Goal: Transaction & Acquisition: Purchase product/service

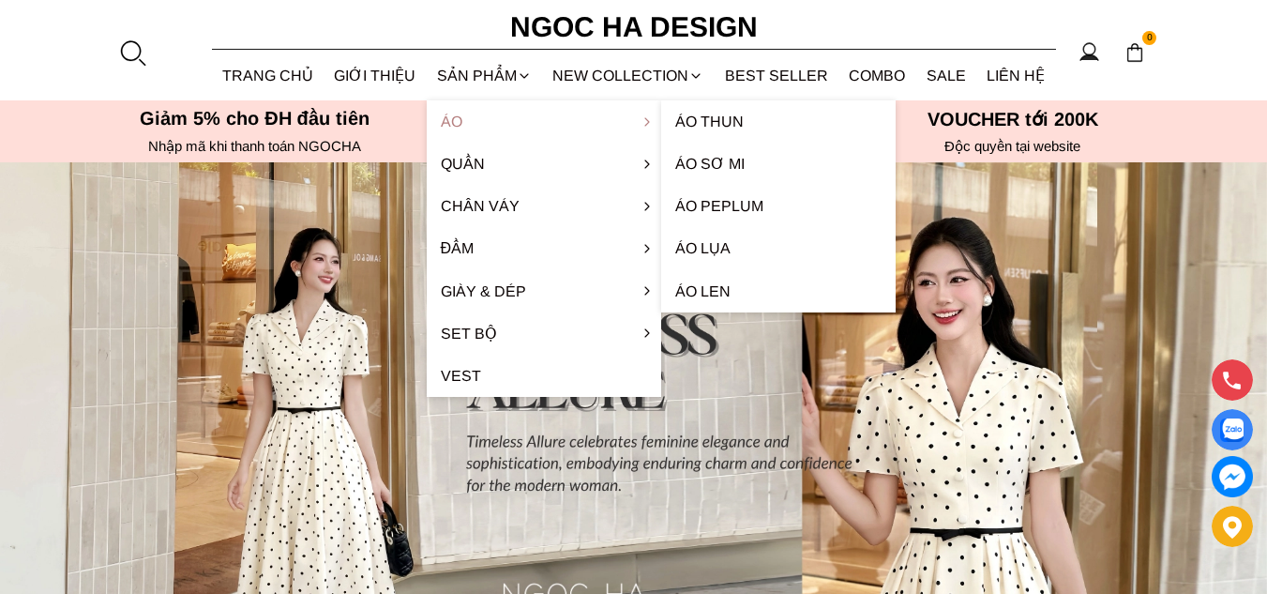
click at [451, 120] on link "Áo" at bounding box center [544, 121] width 235 height 42
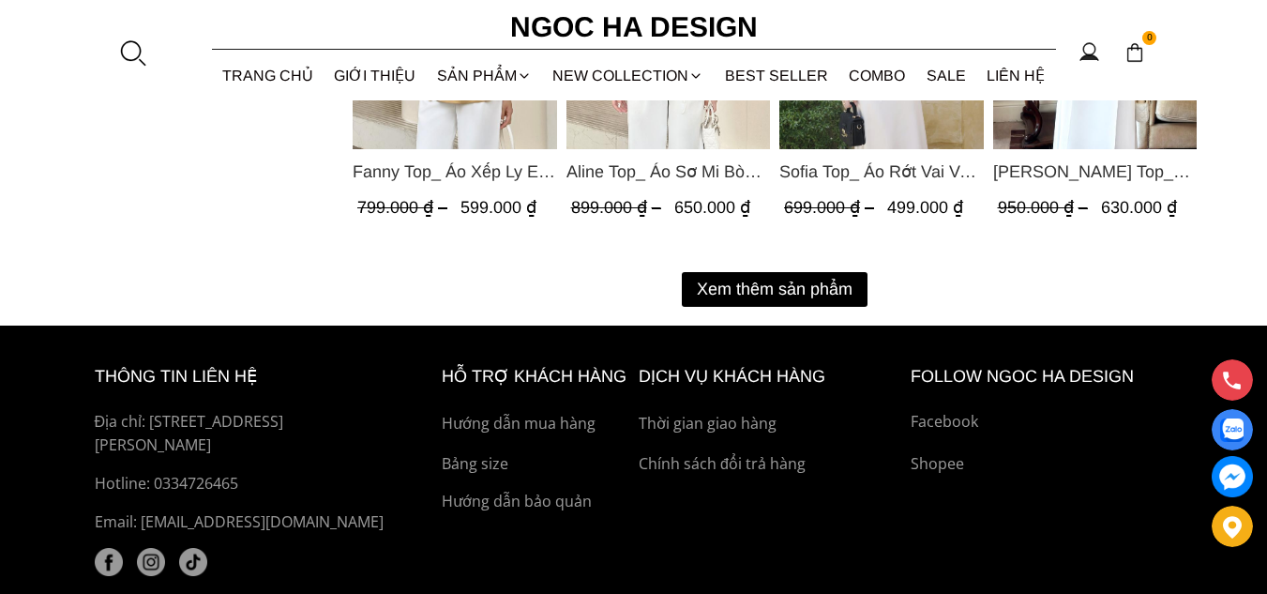
scroll to position [2627, 0]
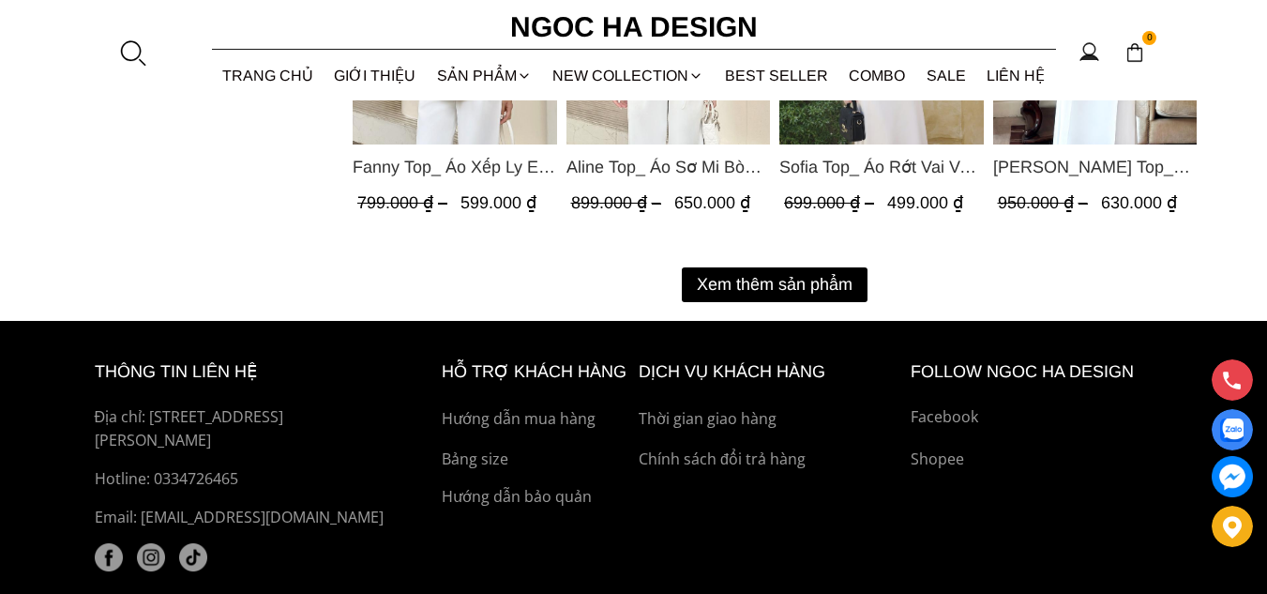
click at [789, 280] on button "Xem thêm sản phẩm" at bounding box center [775, 284] width 186 height 35
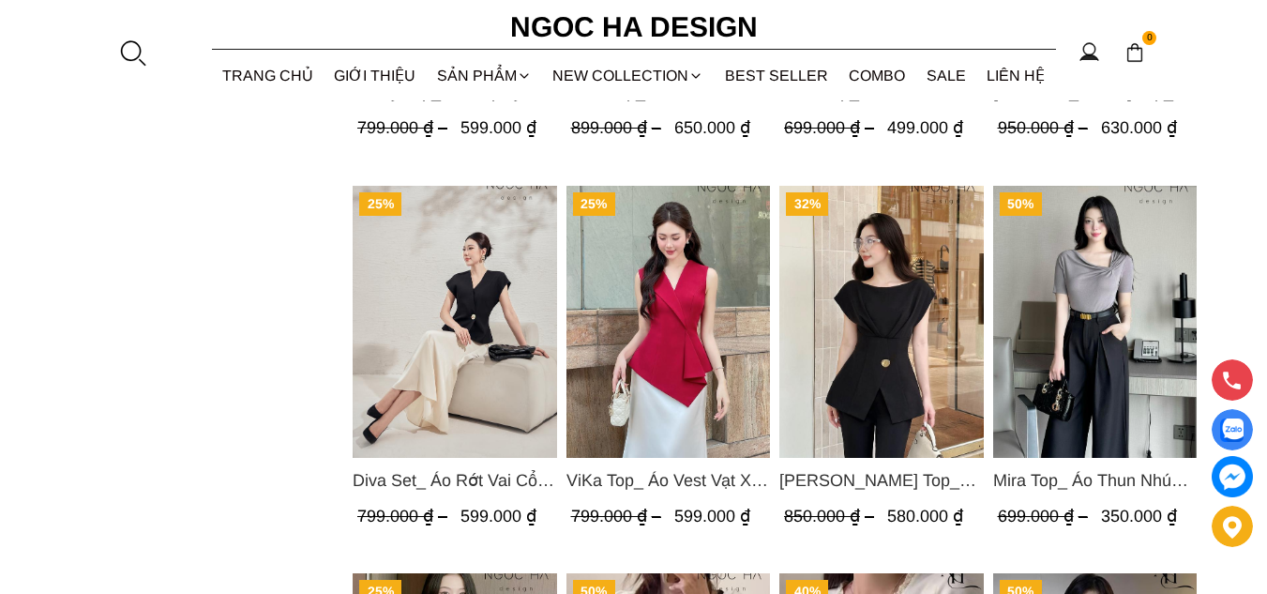
scroll to position [2814, 0]
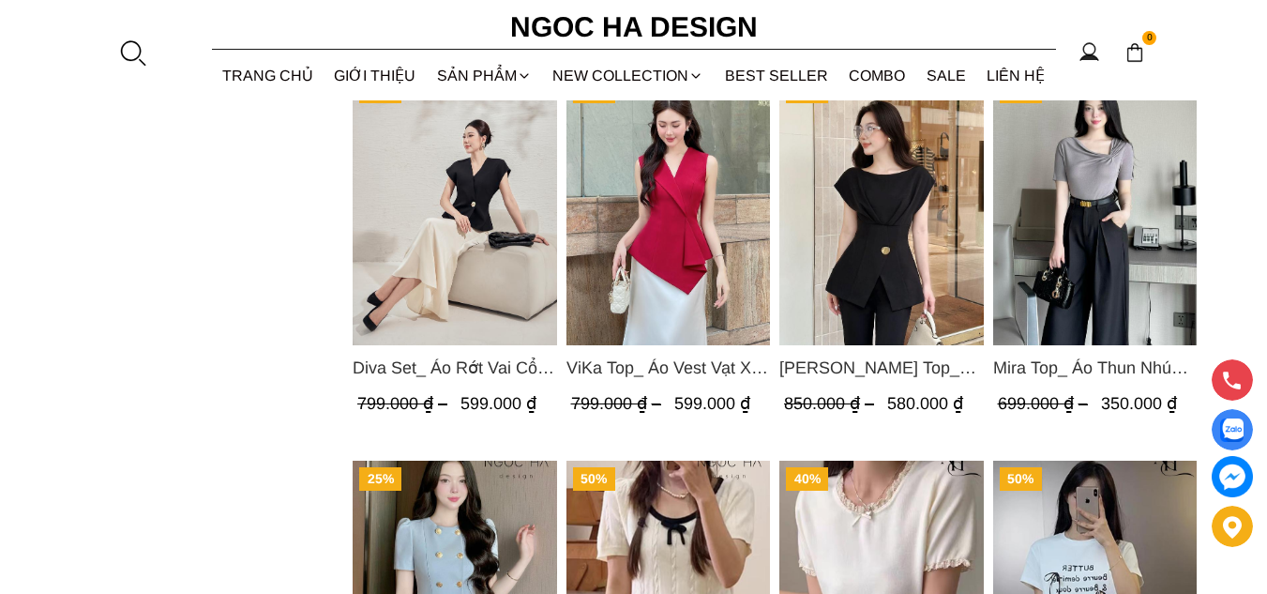
click at [481, 174] on img "Product image - Diva Set_ Áo Rớt Vai Cổ V, Chân Váy Lụa Đuôi Cá A1078+CV134" at bounding box center [455, 209] width 205 height 272
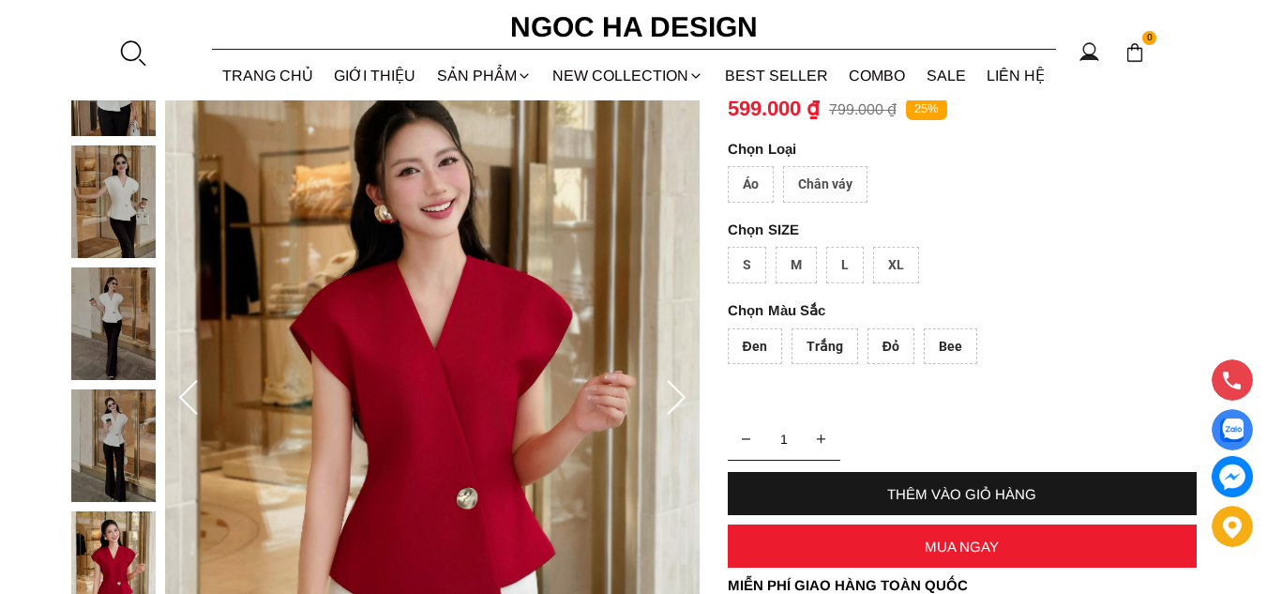
scroll to position [375, 0]
